Goal: Transaction & Acquisition: Book appointment/travel/reservation

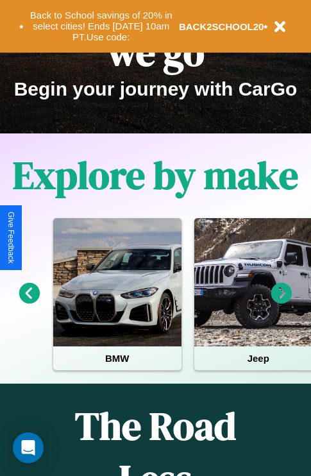
scroll to position [197, 0]
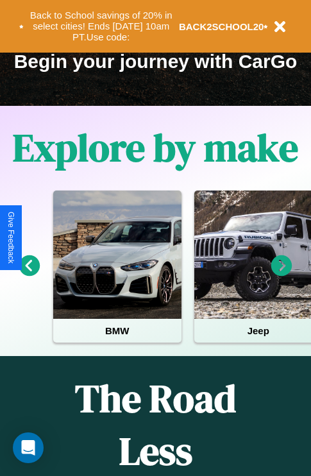
click at [281, 274] on icon at bounding box center [281, 265] width 21 height 21
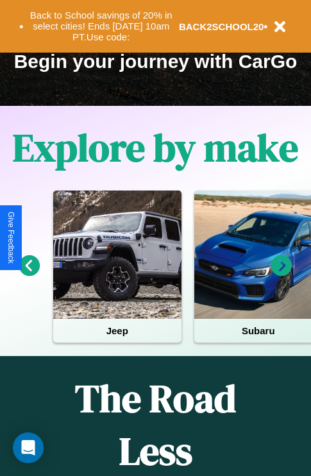
click at [281, 274] on icon at bounding box center [281, 265] width 21 height 21
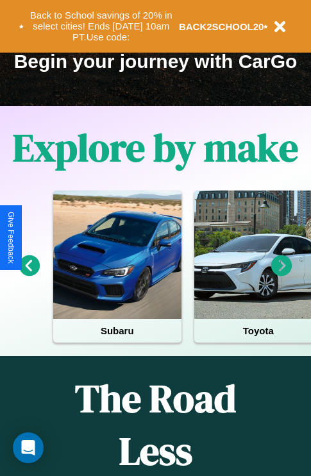
click at [281, 274] on icon at bounding box center [281, 265] width 21 height 21
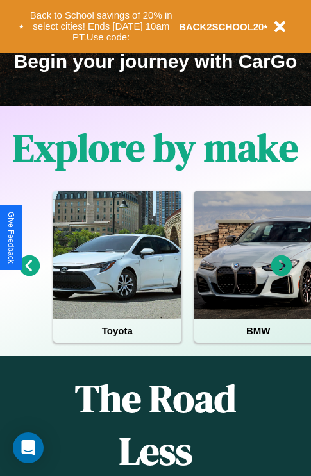
click at [281, 274] on icon at bounding box center [281, 265] width 21 height 21
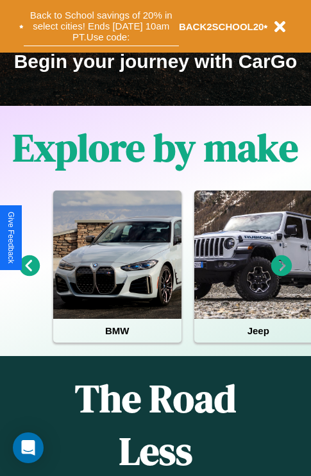
click at [101, 26] on button "Back to School savings of 20% in select cities! Ends 9/1 at 10am PT. Use code:" at bounding box center [101, 26] width 155 height 40
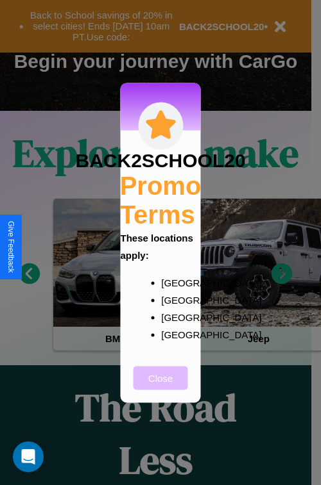
click at [160, 387] on button "Close" at bounding box center [160, 378] width 55 height 24
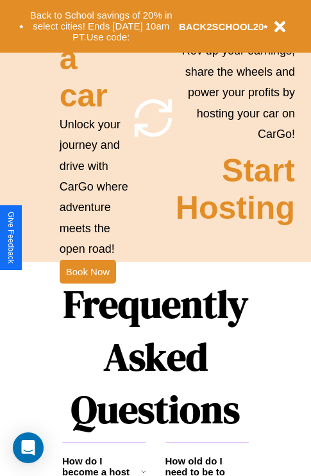
scroll to position [1248, 0]
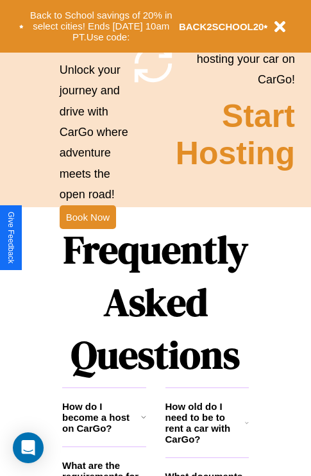
click at [87, 238] on h1 "Frequently Asked Questions" at bounding box center [155, 302] width 187 height 171
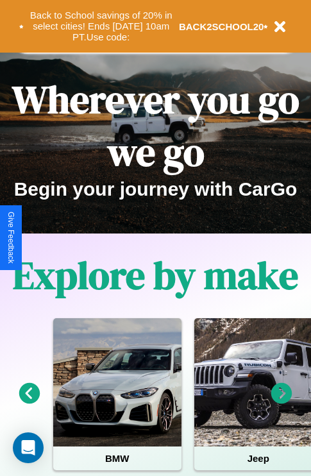
scroll to position [0, 0]
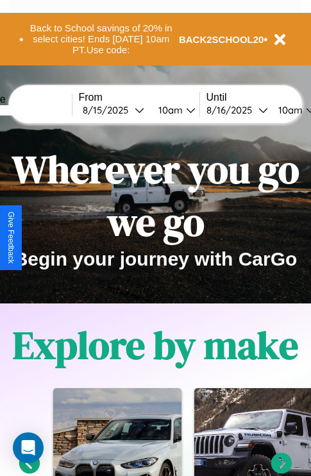
click at [43, 110] on input "text" at bounding box center [24, 110] width 96 height 10
type input "**********"
click at [128, 110] on div "8 / 15 / 2025" at bounding box center [109, 110] width 52 height 12
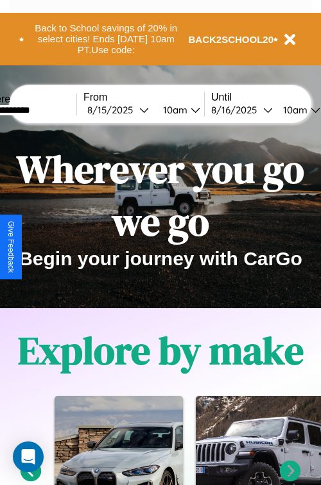
select select "*"
select select "****"
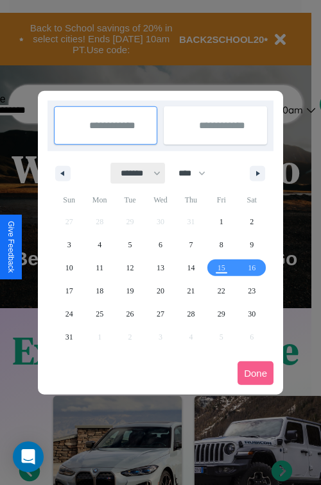
click at [135, 173] on select "******* ******** ***** ***** *** **** **** ****** ********* ******* ******** **…" at bounding box center [138, 173] width 55 height 21
select select "*"
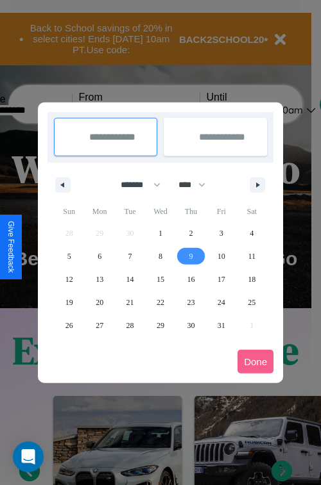
click at [190, 256] on span "9" at bounding box center [191, 256] width 4 height 23
type input "**********"
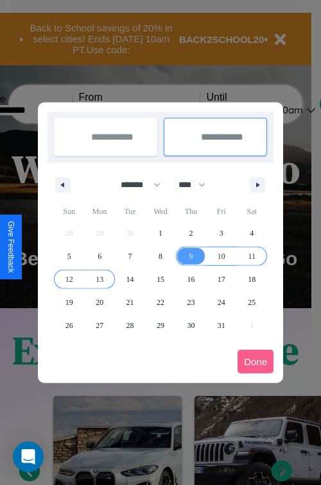
click at [99, 279] on span "13" at bounding box center [100, 279] width 8 height 23
type input "**********"
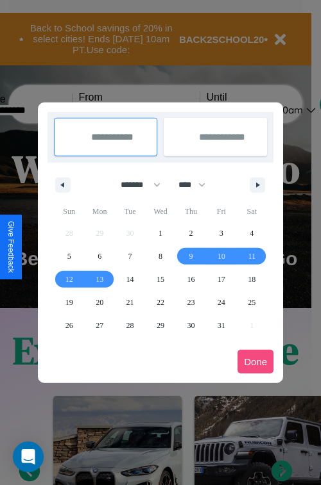
click at [255, 362] on button "Done" at bounding box center [255, 362] width 36 height 24
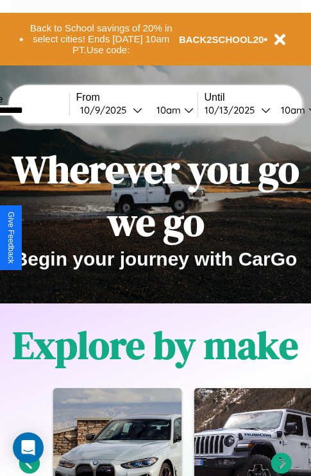
click at [183, 110] on div "10am" at bounding box center [167, 110] width 34 height 12
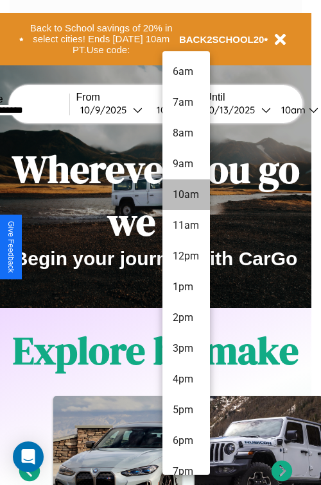
click at [185, 195] on li "10am" at bounding box center [185, 195] width 47 height 31
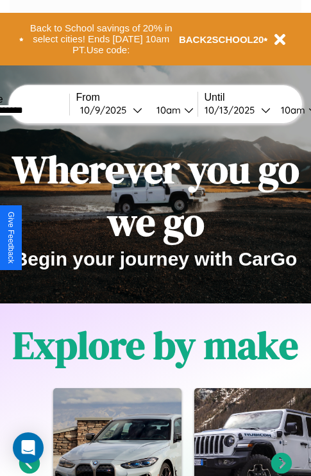
click at [305, 110] on div "10am" at bounding box center [291, 110] width 34 height 12
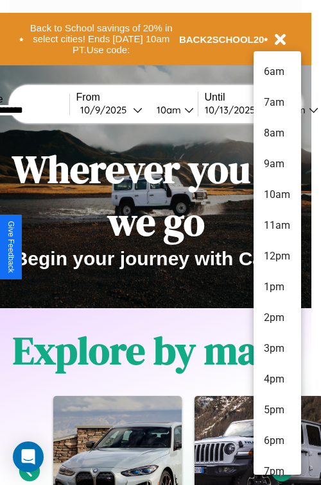
click at [276, 466] on li "7pm" at bounding box center [276, 472] width 47 height 31
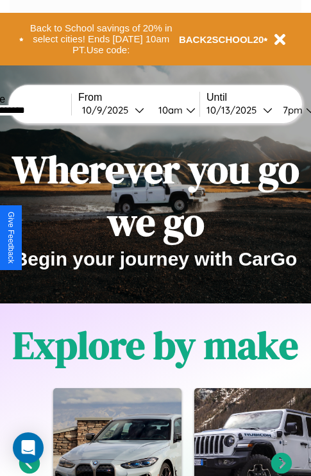
scroll to position [0, 47]
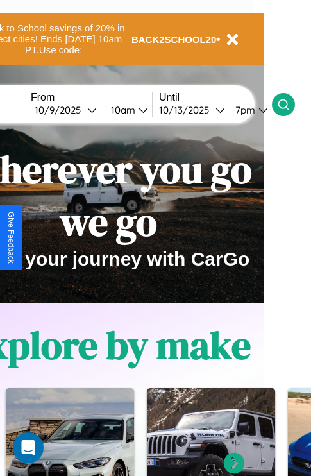
click at [290, 104] on icon at bounding box center [283, 104] width 13 height 13
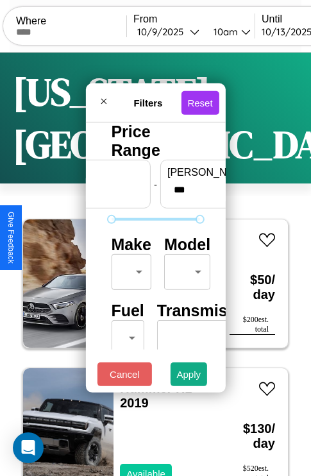
scroll to position [104, 40]
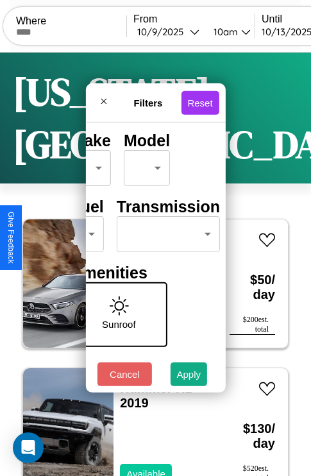
click at [165, 231] on body "CarGo Where From 10 / 9 / 2025 10am Until 10 / 13 / 2025 7pm Become a Host Logi…" at bounding box center [155, 291] width 311 height 582
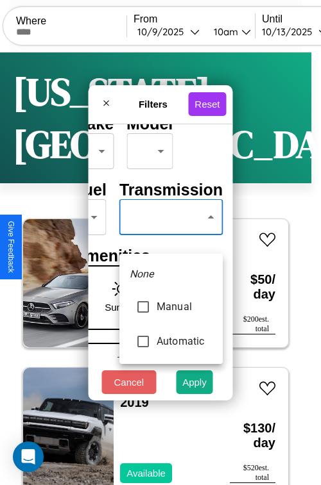
type input "*********"
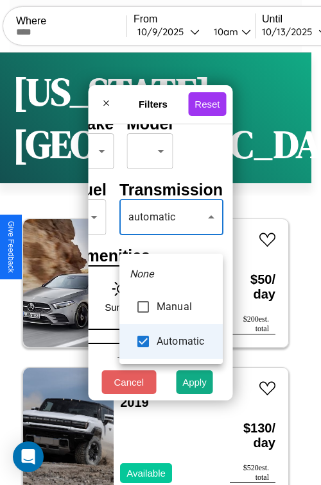
click at [171, 236] on div at bounding box center [160, 242] width 321 height 485
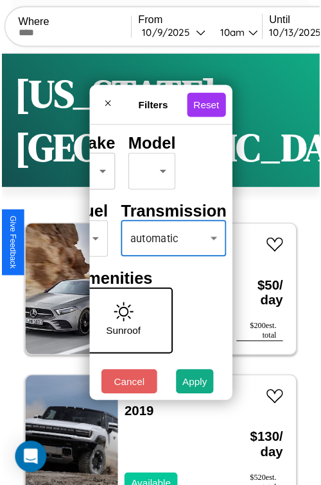
scroll to position [38, 26]
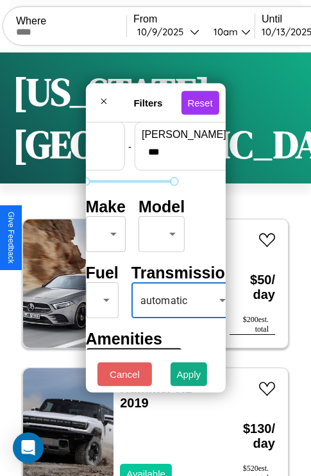
click at [103, 231] on body "CarGo Where From 10 / 9 / 2025 10am Until 10 / 13 / 2025 7pm Become a Host Logi…" at bounding box center [155, 291] width 311 height 582
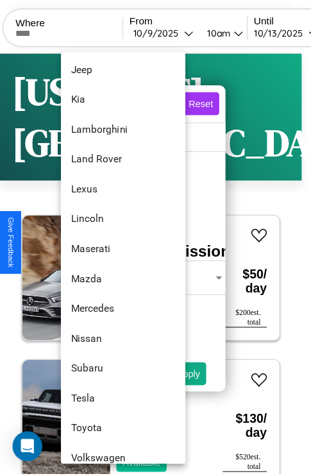
scroll to position [694, 0]
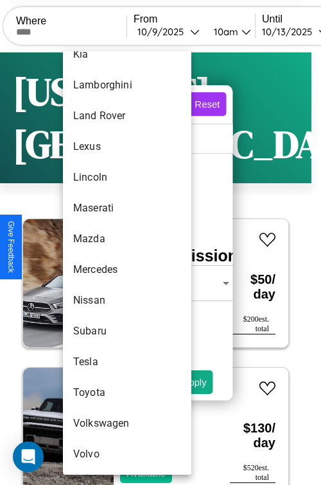
click at [103, 362] on li "Tesla" at bounding box center [127, 362] width 128 height 31
type input "*****"
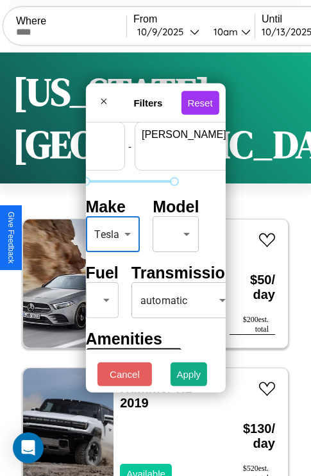
scroll to position [38, 80]
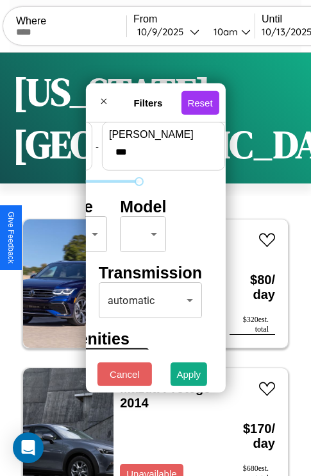
type input "***"
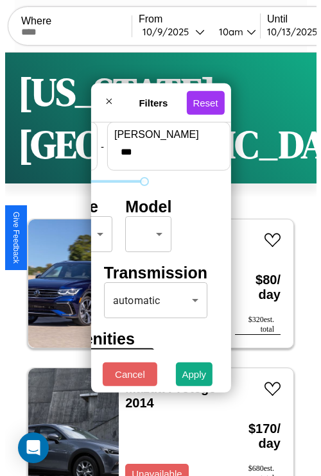
scroll to position [38, 0]
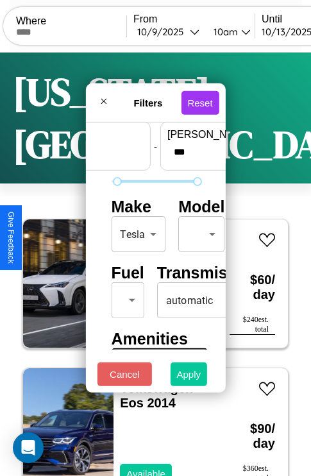
type input "**"
click at [189, 377] on button "Apply" at bounding box center [189, 374] width 37 height 24
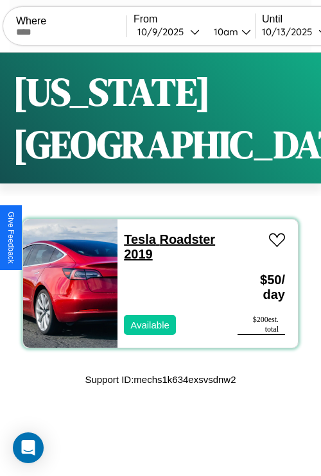
click at [136, 232] on link "Tesla Roadster 2019" at bounding box center [169, 246] width 91 height 29
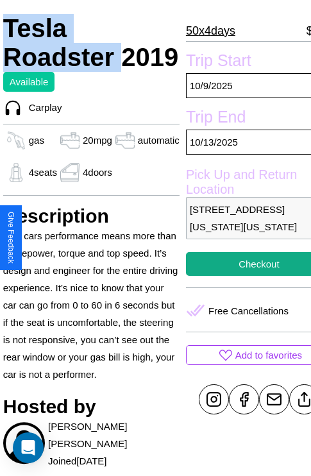
scroll to position [279, 54]
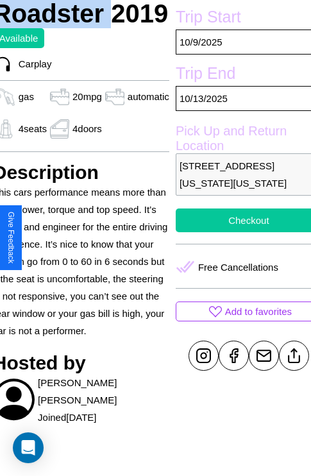
click at [238, 232] on button "Checkout" at bounding box center [249, 220] width 146 height 24
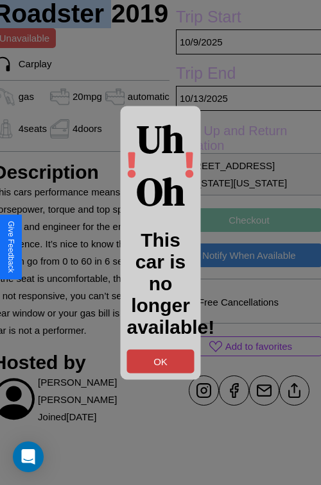
click at [160, 361] on button "OK" at bounding box center [160, 361] width 67 height 24
